Goal: Communication & Community: Answer question/provide support

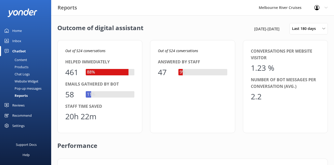
scroll to position [51, 255]
click at [19, 39] on div "Inbox" at bounding box center [16, 41] width 9 height 10
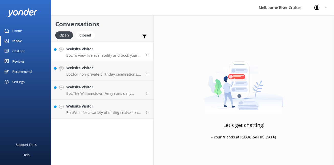
click at [95, 49] on h4 "Website Visitor" at bounding box center [104, 49] width 76 height 6
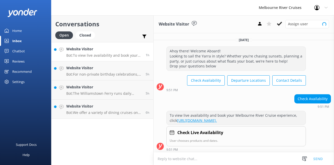
scroll to position [1, 0]
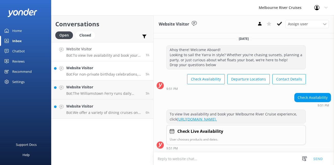
click at [126, 69] on h4 "Website Visitor" at bounding box center [104, 68] width 76 height 6
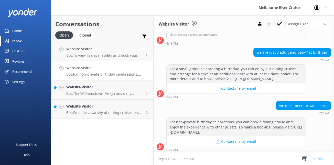
scroll to position [177, 0]
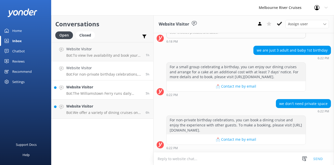
click at [116, 93] on p "Bot: The Williamstown Ferry runs daily during summer and school holidays, but i…" at bounding box center [104, 93] width 76 height 5
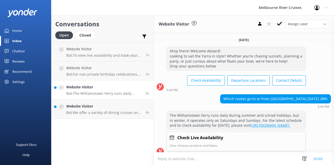
scroll to position [16, 0]
